Goal: Information Seeking & Learning: Learn about a topic

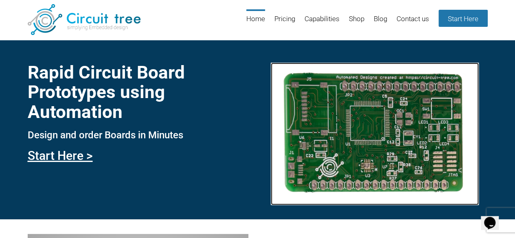
drag, startPoint x: 511, startPoint y: 0, endPoint x: 320, endPoint y: 132, distance: 231.6
click at [320, 132] on img at bounding box center [375, 134] width 208 height 143
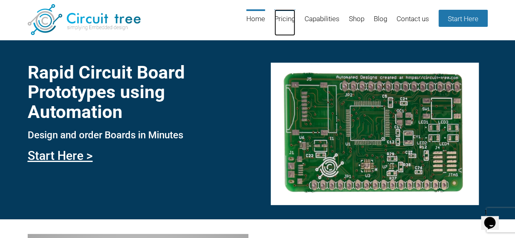
click at [281, 20] on link "Pricing" at bounding box center [284, 22] width 21 height 26
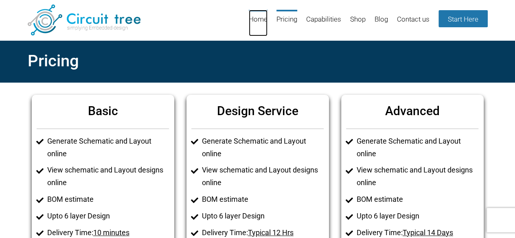
click at [252, 18] on link "Home" at bounding box center [258, 23] width 19 height 26
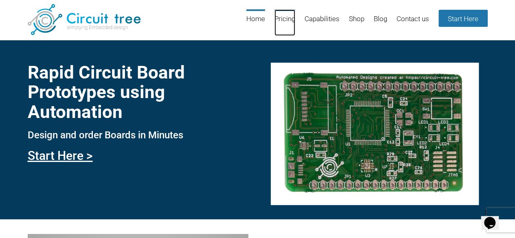
click at [281, 22] on link "Pricing" at bounding box center [284, 22] width 21 height 26
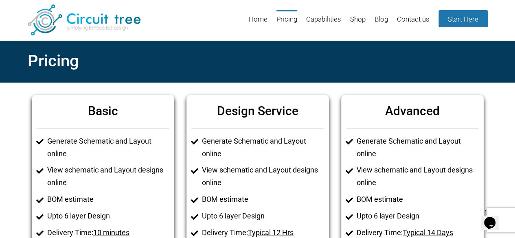
click at [498, 61] on div "Pricing" at bounding box center [257, 61] width 515 height 43
click at [259, 16] on link "Home" at bounding box center [258, 23] width 19 height 26
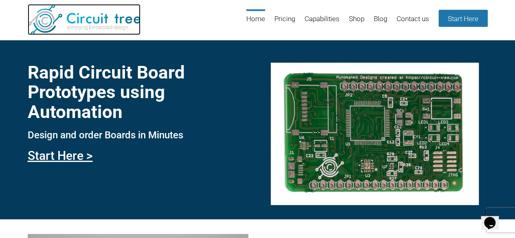
click at [38, 16] on img at bounding box center [84, 19] width 113 height 31
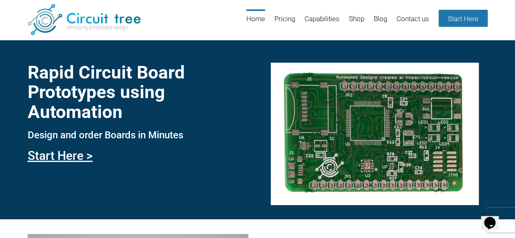
click at [472, 35] on ul "Home Pricing Capabilities Shop Blog Contact us Start Here" at bounding box center [363, 22] width 250 height 26
click at [512, 25] on header "Menu Skip to content Home Pricing Capabilities Shop Blog Contact us Start Here" at bounding box center [257, 20] width 515 height 40
click at [282, 18] on link "Pricing" at bounding box center [284, 22] width 21 height 26
